Goal: Task Accomplishment & Management: Complete application form

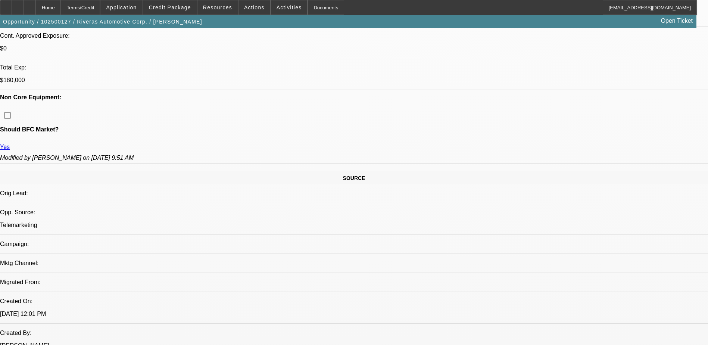
select select "0"
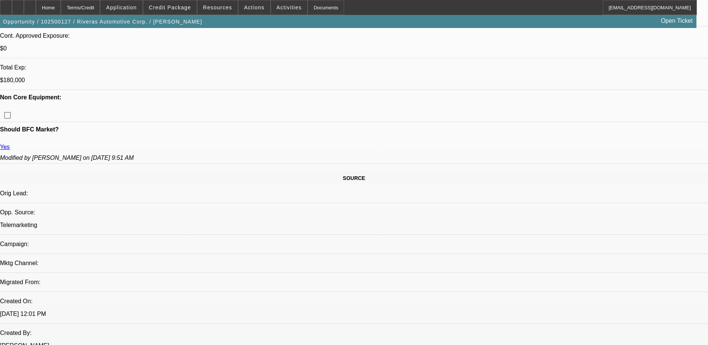
select select "0"
select select "1"
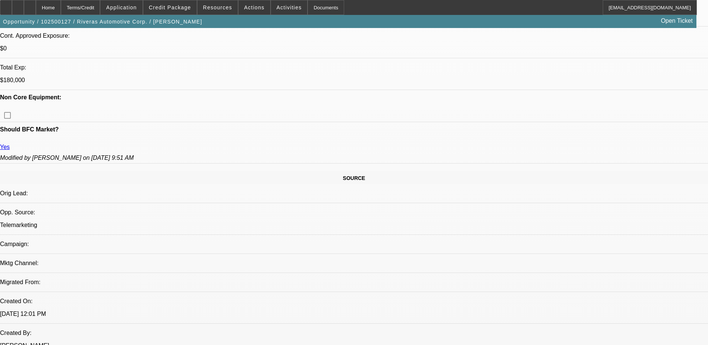
select select "2"
select select "6"
select select "1"
select select "2"
select select "6"
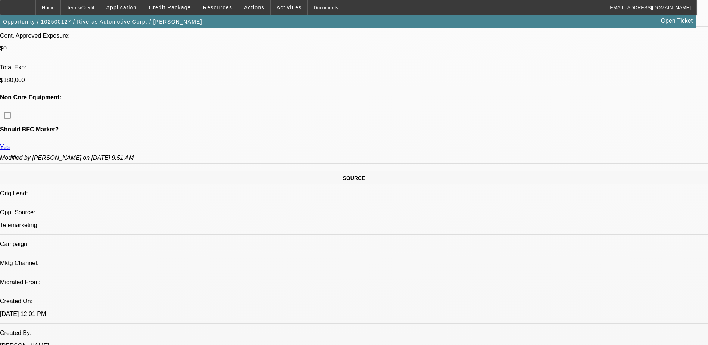
select select "1"
select select "6"
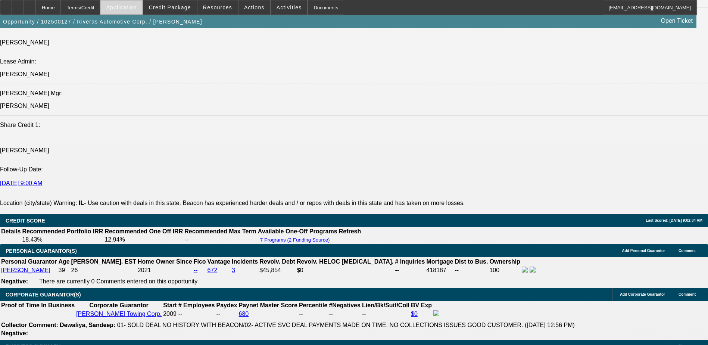
scroll to position [964, 0]
